Goal: Information Seeking & Learning: Learn about a topic

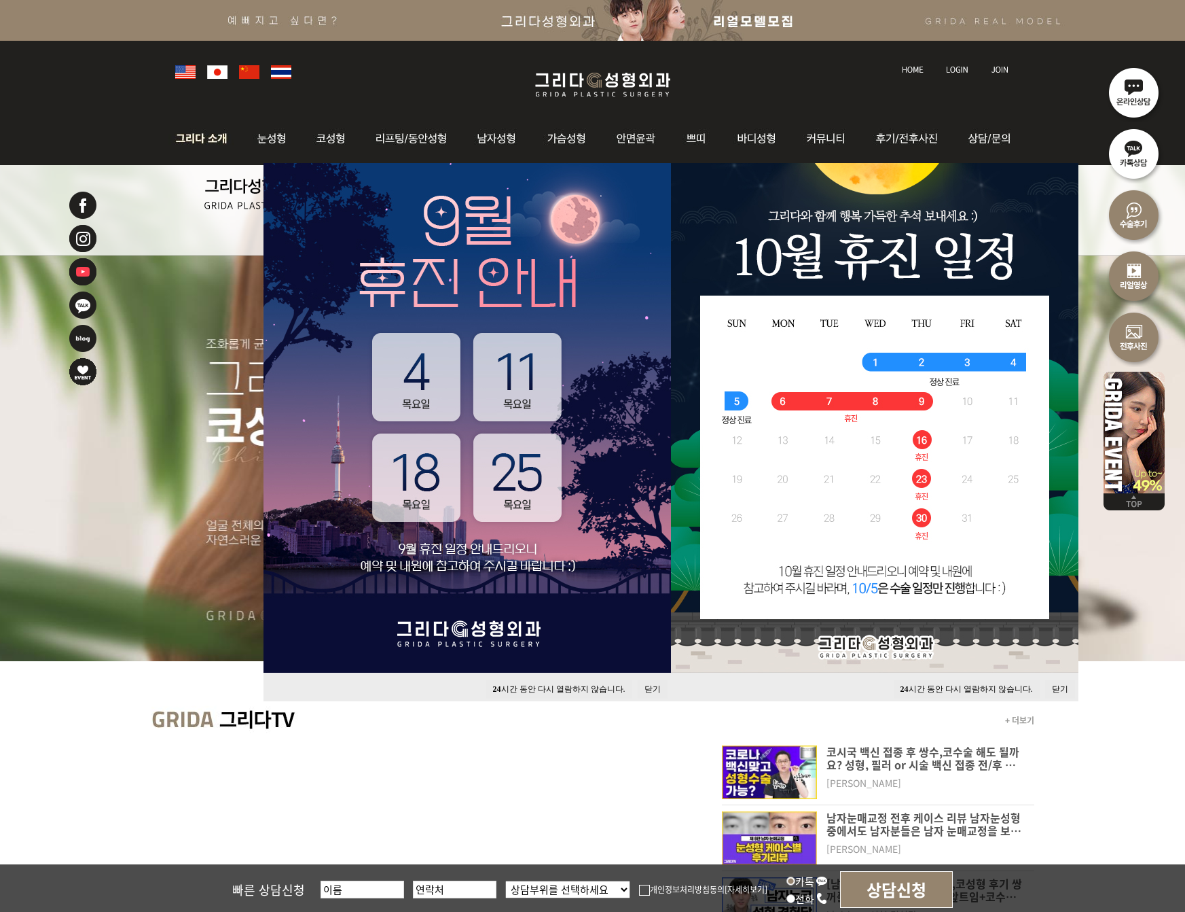
click at [213, 143] on img at bounding box center [204, 138] width 73 height 53
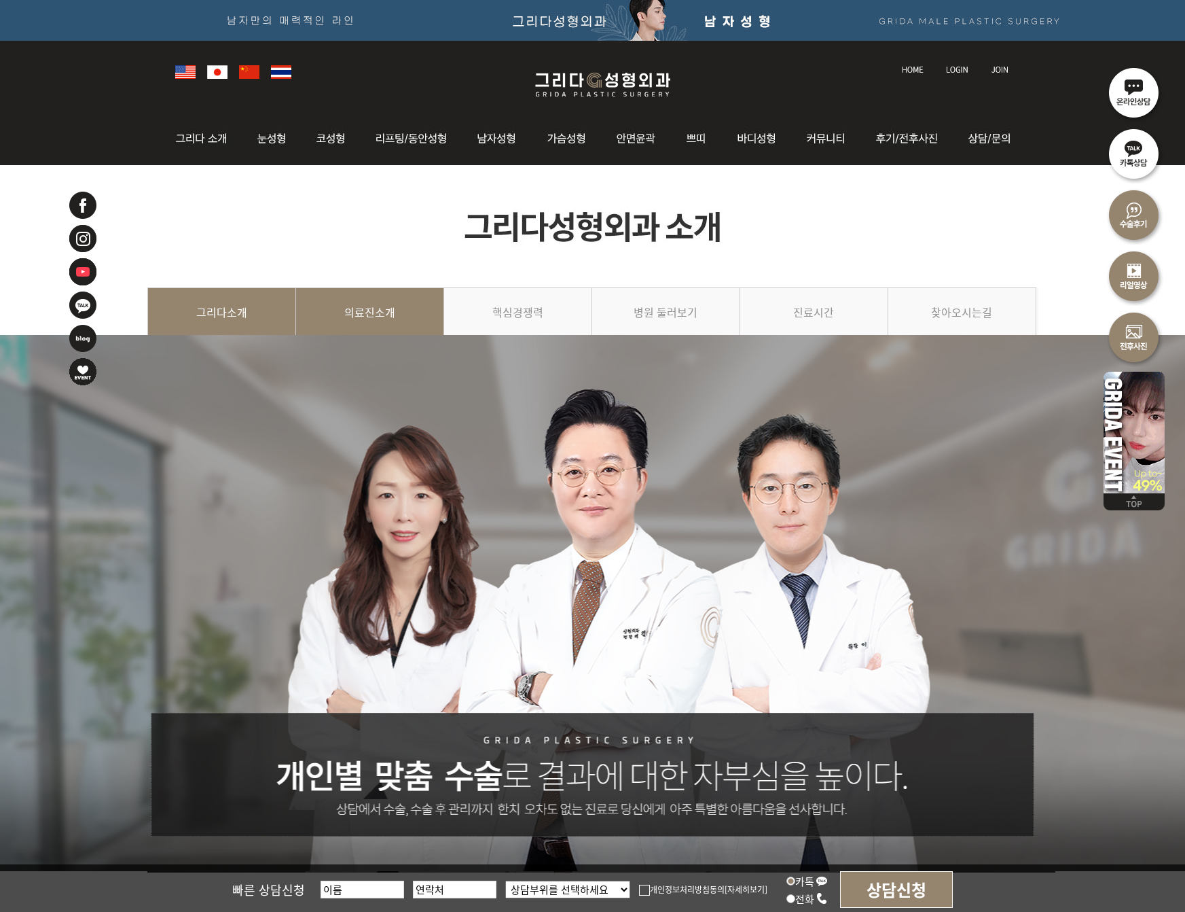
click at [391, 312] on link "의료진소개" at bounding box center [370, 318] width 148 height 62
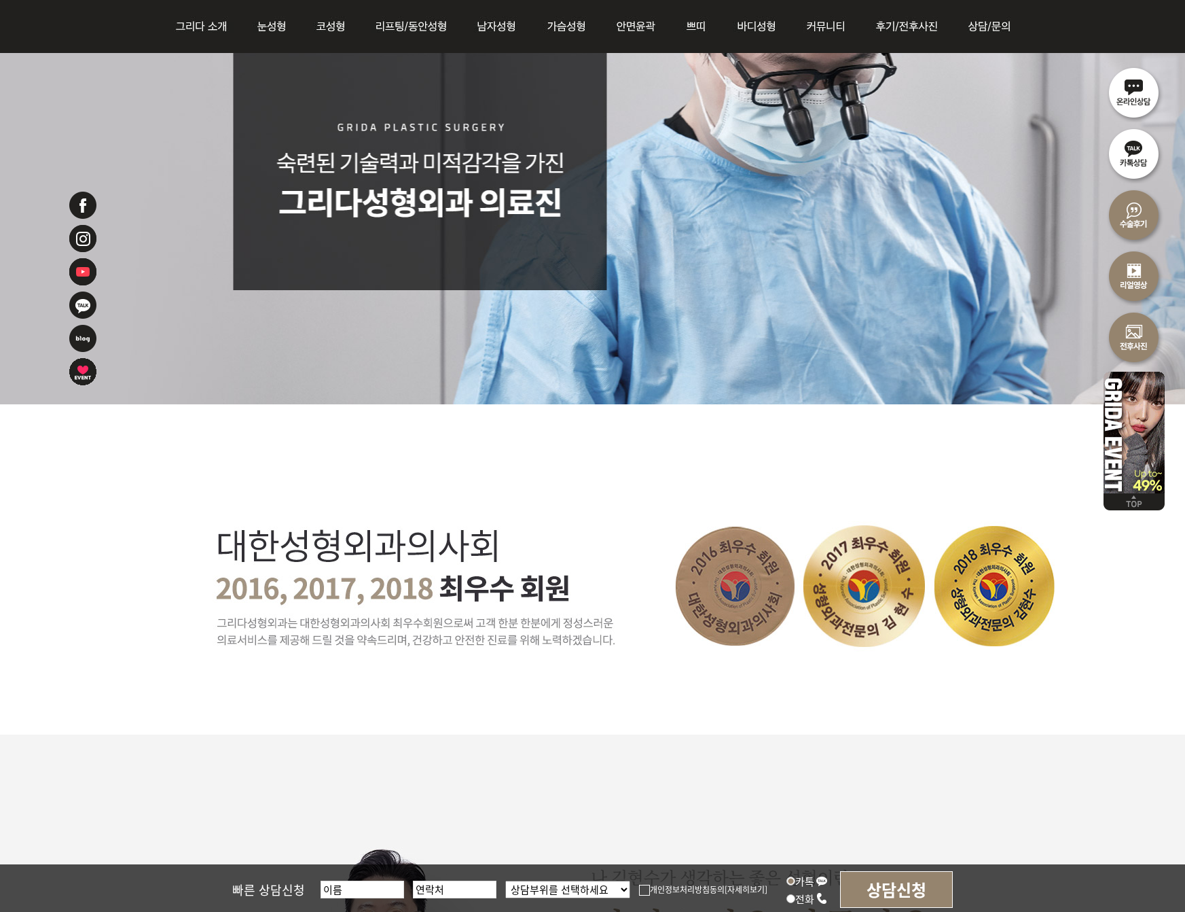
scroll to position [136, 0]
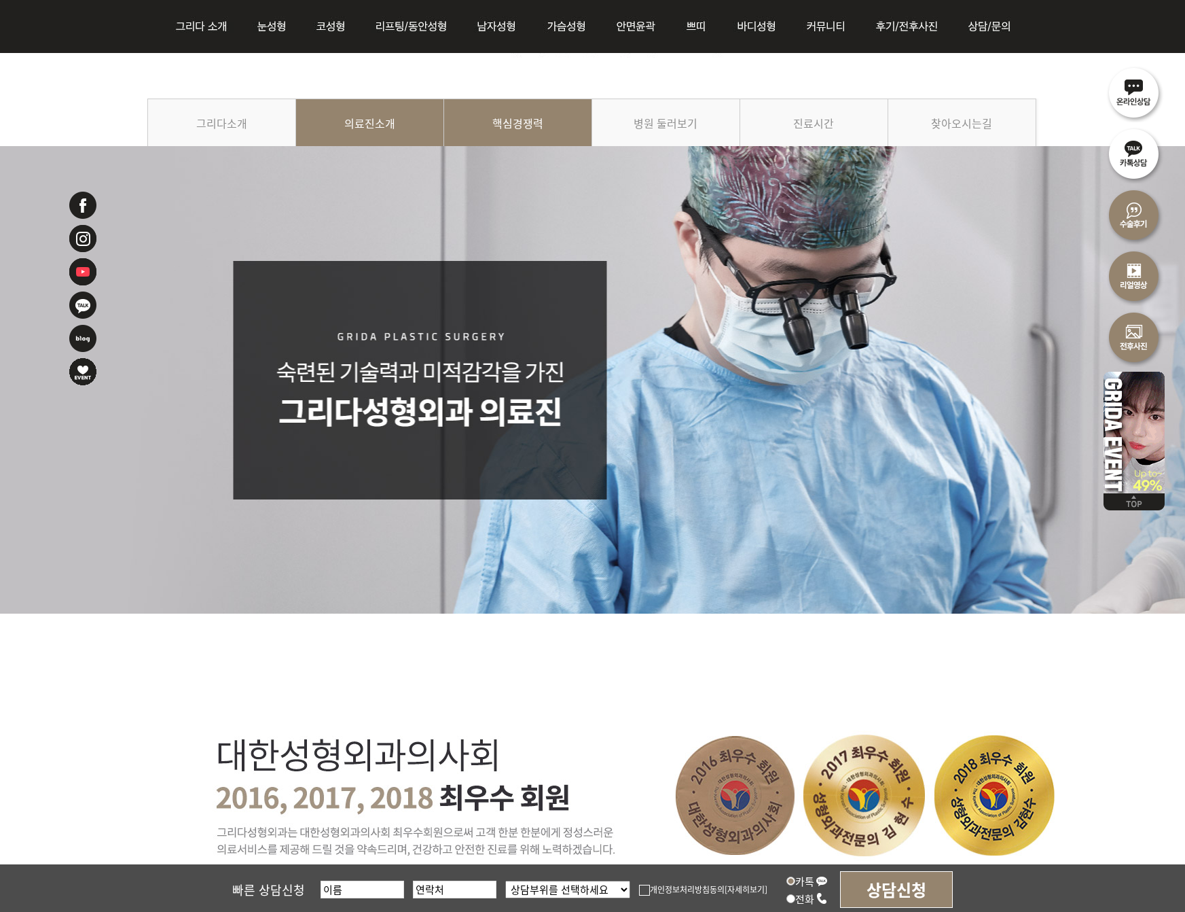
click at [562, 135] on link "핵심경쟁력" at bounding box center [518, 129] width 148 height 62
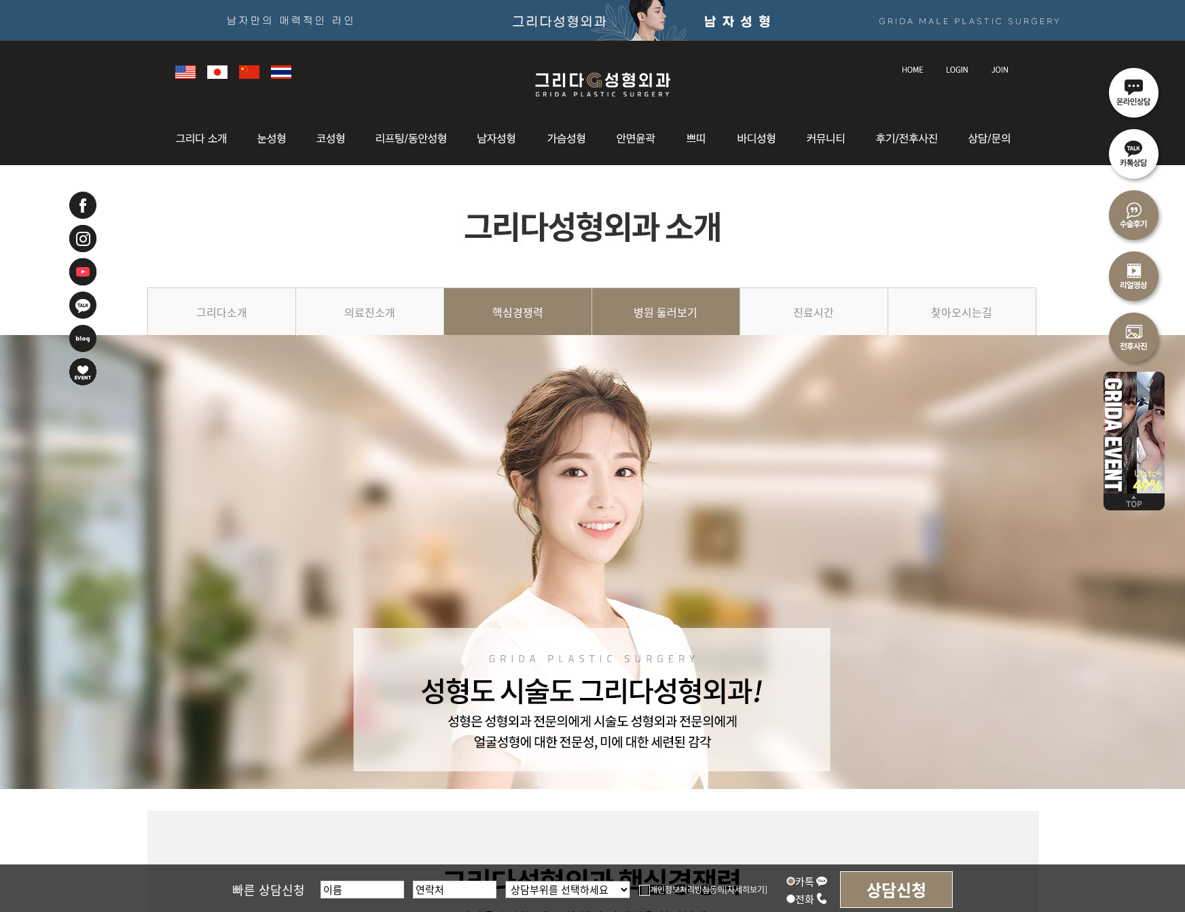
click at [677, 305] on link "병원 둘러보기" at bounding box center [666, 318] width 148 height 62
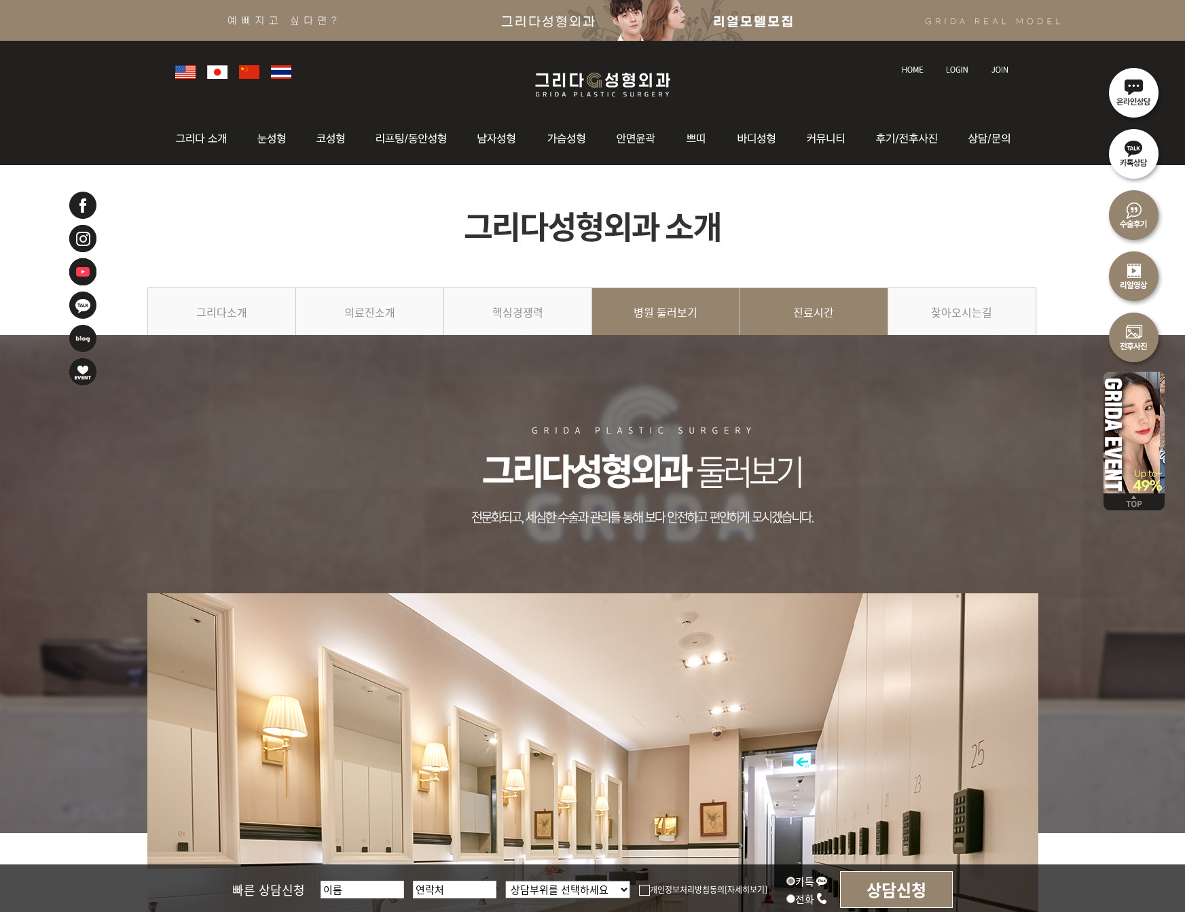
click at [788, 304] on link "진료시간" at bounding box center [814, 318] width 148 height 62
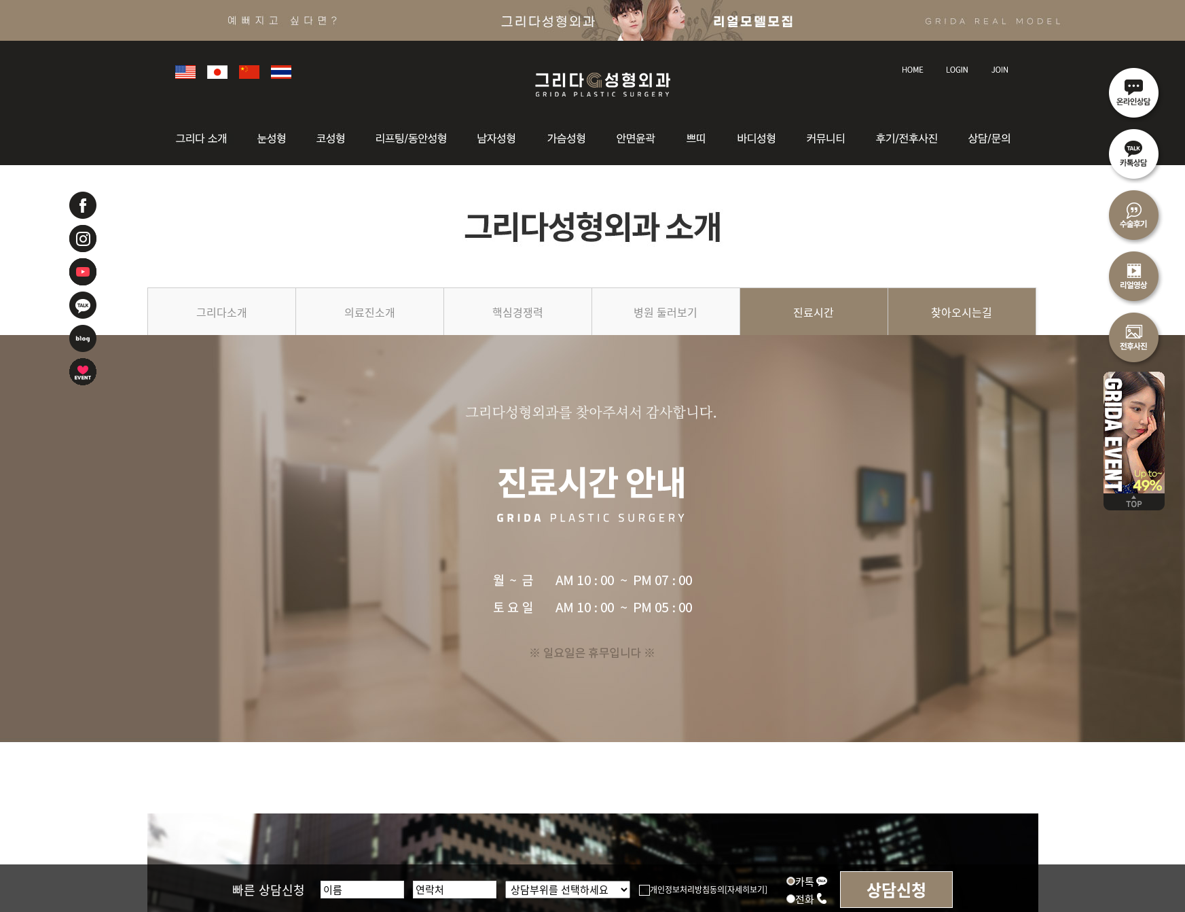
click at [982, 321] on link "찾아오시는길" at bounding box center [963, 318] width 148 height 62
